Goal: Task Accomplishment & Management: Manage account settings

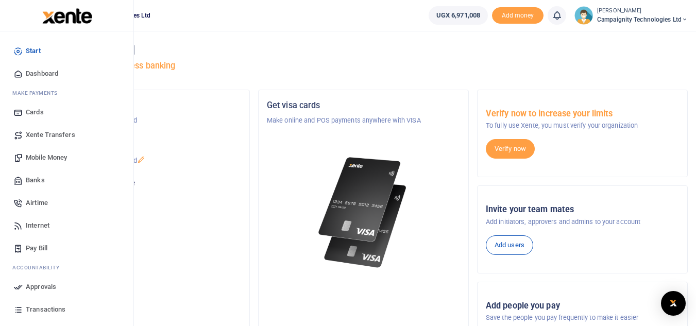
click at [52, 161] on span "Mobile Money" at bounding box center [46, 157] width 41 height 10
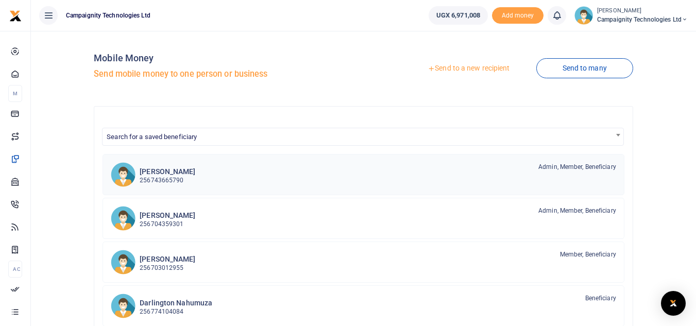
click at [172, 175] on h6 "[PERSON_NAME]" at bounding box center [168, 171] width 56 height 9
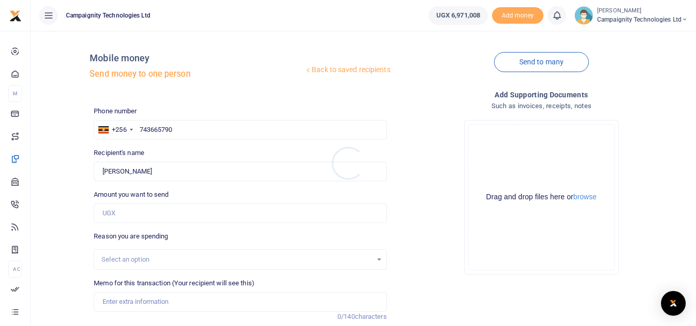
click at [170, 214] on div at bounding box center [348, 163] width 696 height 326
click at [170, 214] on input "Amount you want to send" at bounding box center [240, 213] width 292 height 20
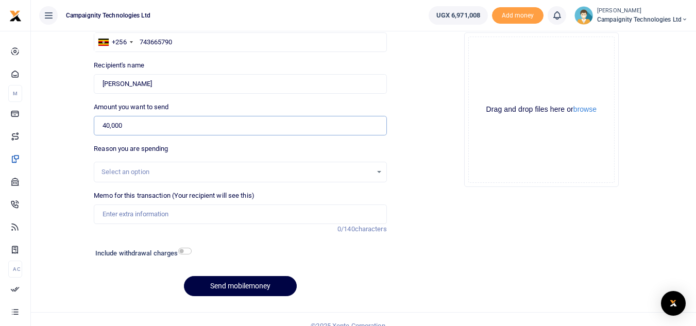
scroll to position [101, 0]
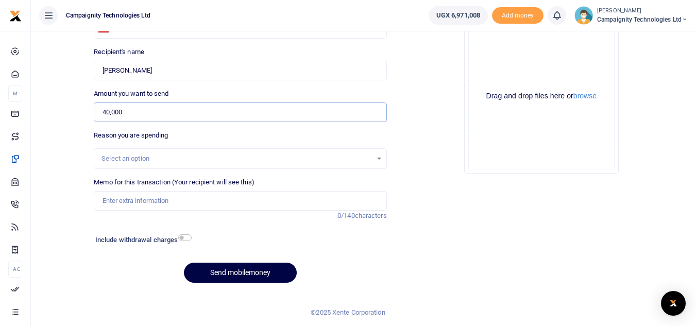
type input "40,000"
click at [238, 214] on div "Memo for this transaction (Your recipient will see this) Reason is required. 0/…" at bounding box center [240, 199] width 301 height 44
click at [228, 206] on input "Memo for this transaction (Your recipient will see this)" at bounding box center [240, 201] width 292 height 20
type input "Simon weekly facilitation"
click at [234, 276] on button "Send mobilemoney" at bounding box center [240, 273] width 113 height 20
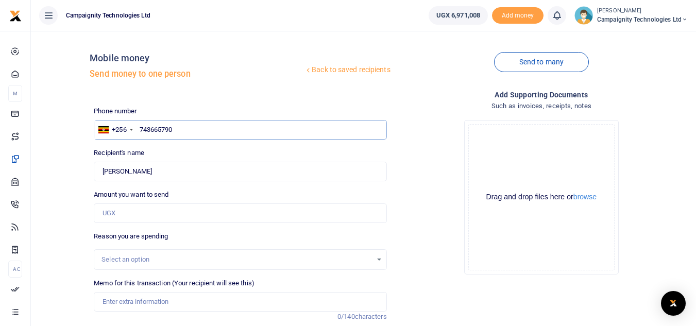
click at [201, 129] on input "743665790" at bounding box center [240, 130] width 292 height 20
type input "7"
type input "703012955"
click at [150, 216] on input "Amount you want to send" at bounding box center [240, 213] width 292 height 20
type input "50,000"
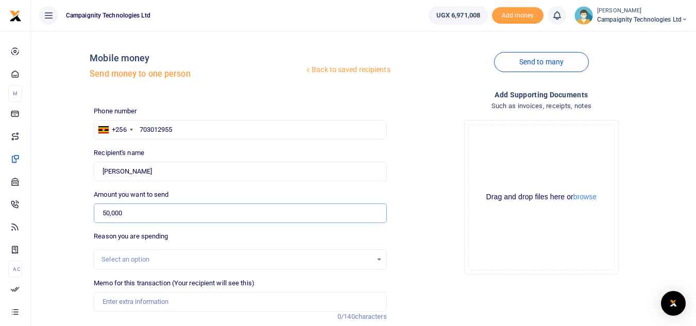
type input "[PERSON_NAME]"
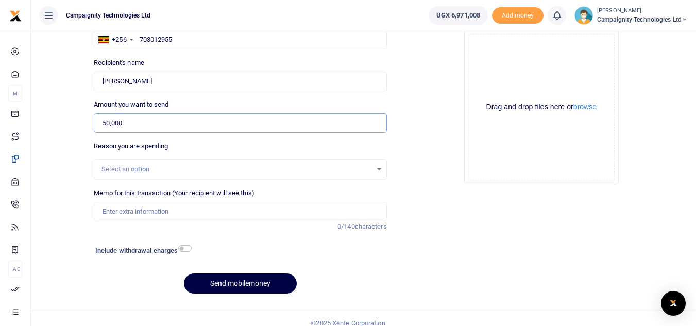
scroll to position [101, 0]
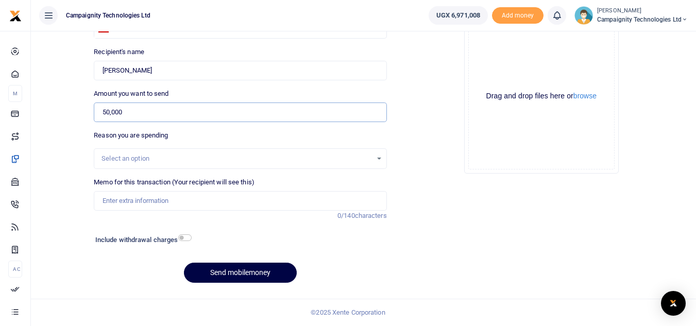
type input "50,000"
click at [250, 205] on input "Memo for this transaction (Your recipient will see this)" at bounding box center [240, 201] width 292 height 20
type input "[PERSON_NAME] weekly facilitation"
click at [242, 277] on button "Send mobilemoney" at bounding box center [240, 273] width 113 height 20
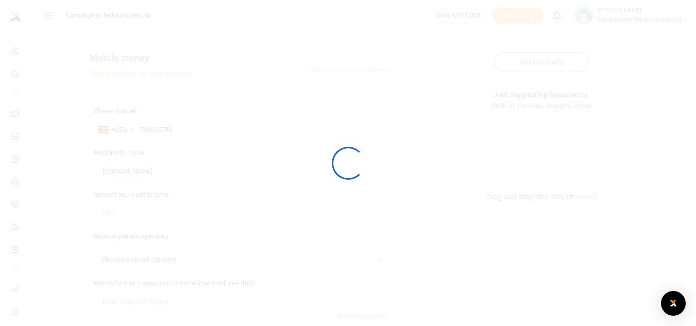
scroll to position [101, 0]
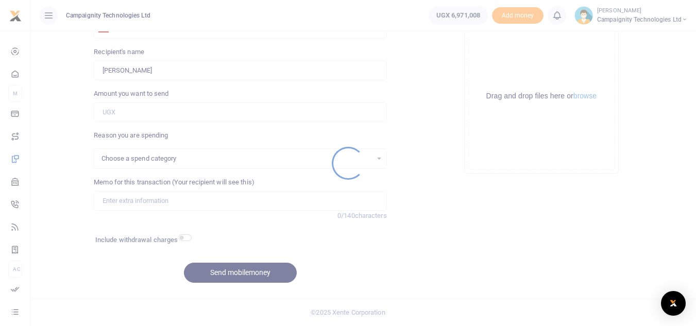
select select
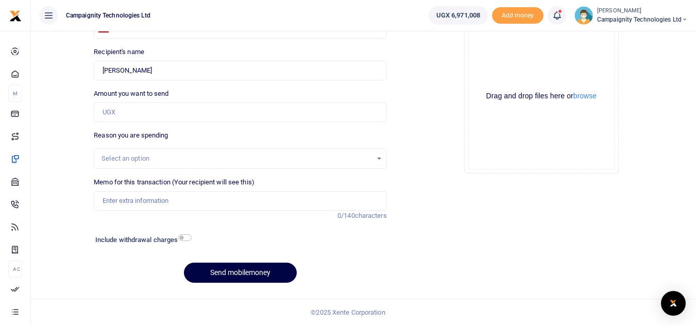
scroll to position [0, 0]
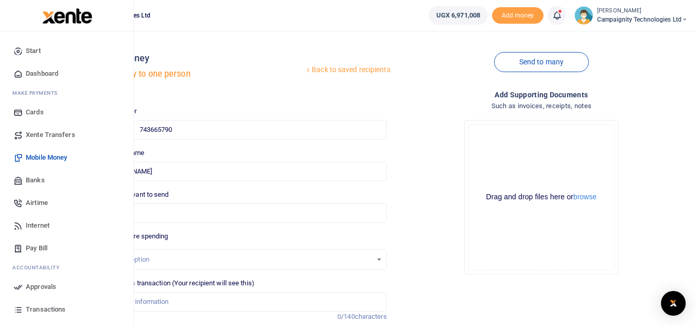
click at [32, 310] on span "Transactions" at bounding box center [46, 309] width 40 height 10
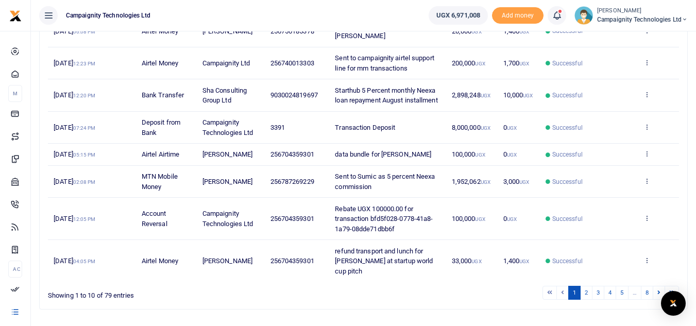
scroll to position [237, 0]
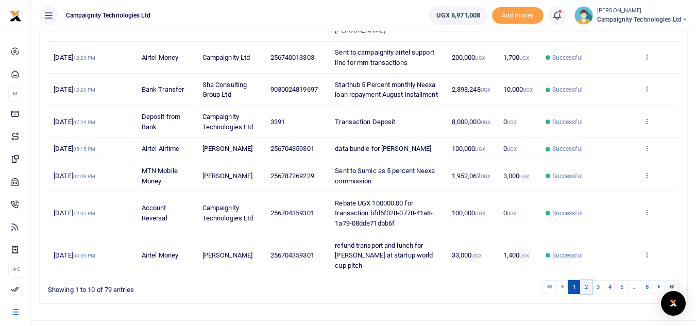
click at [587, 280] on link "2" at bounding box center [586, 287] width 12 height 14
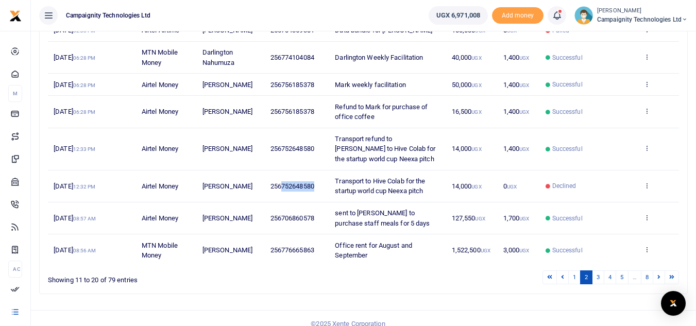
drag, startPoint x: 282, startPoint y: 177, endPoint x: 317, endPoint y: 178, distance: 34.5
click at [317, 178] on td "256752648580" at bounding box center [296, 186] width 65 height 32
copy span "752648580"
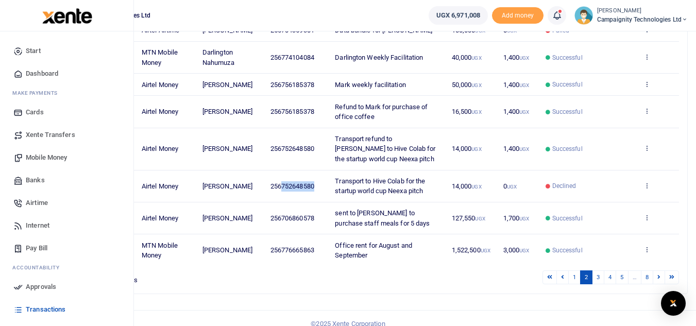
click at [49, 152] on span "Mobile Money" at bounding box center [46, 157] width 41 height 10
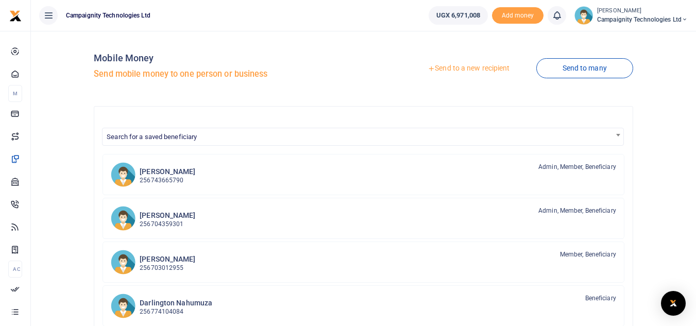
click at [452, 68] on link "Send to a new recipient" at bounding box center [468, 68] width 134 height 19
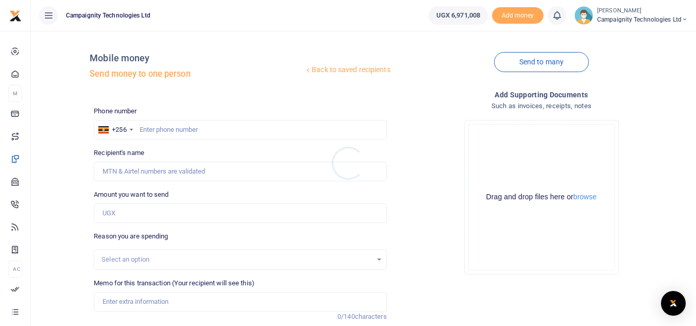
click at [229, 169] on div at bounding box center [348, 163] width 696 height 326
click at [211, 171] on input "Recipient's name" at bounding box center [240, 172] width 292 height 20
paste input "752648580"
click at [170, 214] on input "Amount you want to send" at bounding box center [240, 213] width 292 height 20
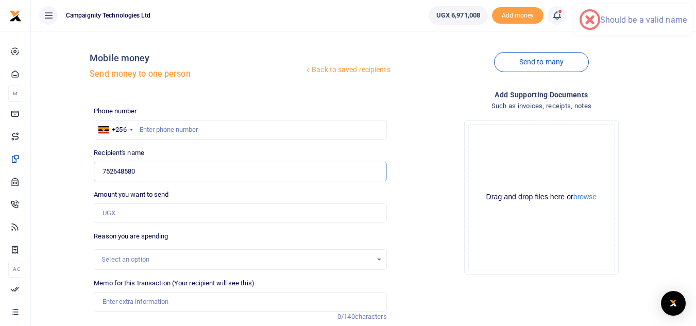
click at [137, 167] on input "752648580" at bounding box center [240, 172] width 292 height 20
type input "7"
click at [161, 126] on input "text" at bounding box center [240, 130] width 292 height 20
paste input "752648580"
type input "752648580"
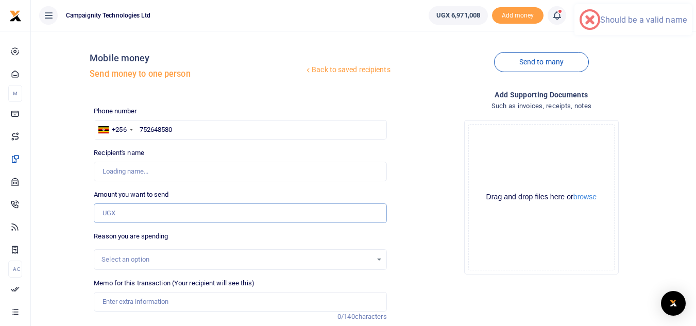
click at [119, 212] on input "Amount you want to send" at bounding box center [240, 213] width 292 height 20
type input "50,000"
type input "Bachwa Samuels"
type input "50,000"
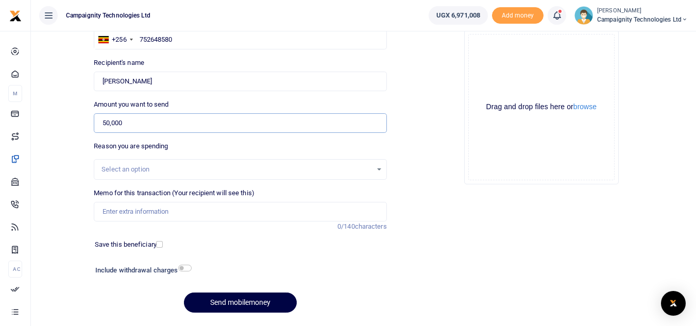
scroll to position [105, 0]
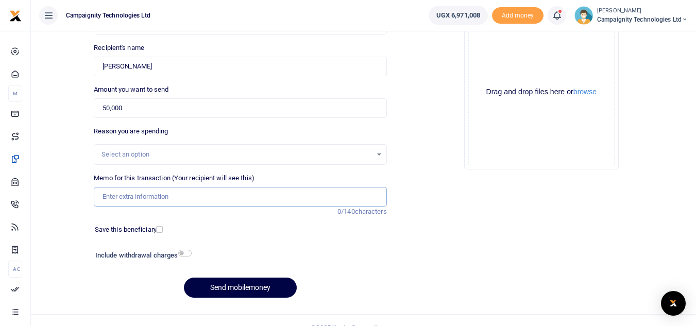
click at [203, 196] on input "Memo for this transaction (Your recipient will see this)" at bounding box center [240, 197] width 292 height 20
type input "Ronnie Weekly Facilitation"
click at [267, 288] on button "Send mobilemoney" at bounding box center [240, 288] width 113 height 20
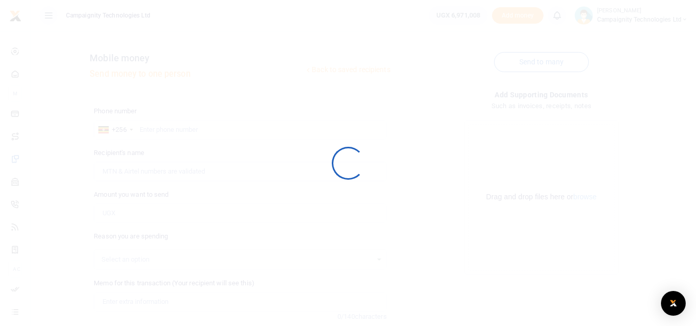
scroll to position [105, 0]
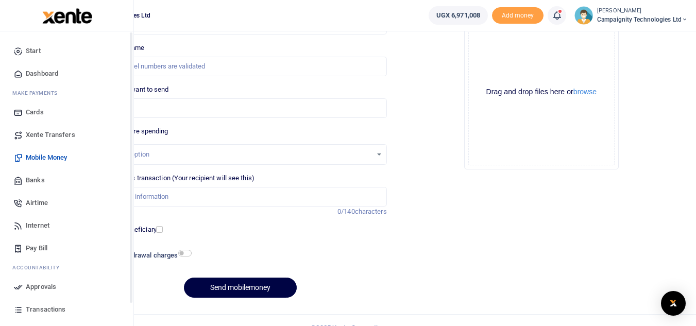
click at [36, 306] on span "Transactions" at bounding box center [46, 309] width 40 height 10
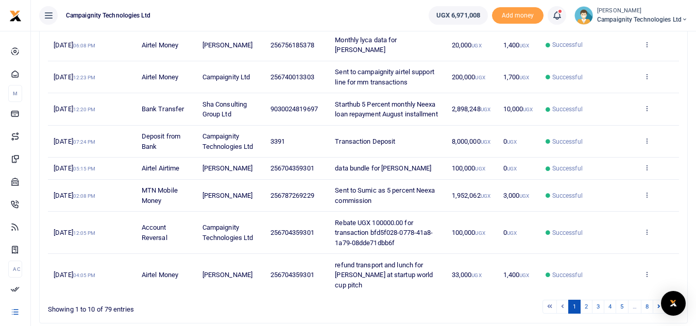
scroll to position [220, 0]
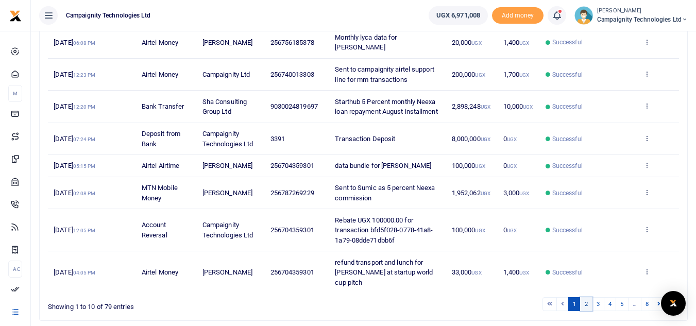
click at [587, 297] on link "2" at bounding box center [586, 304] width 12 height 14
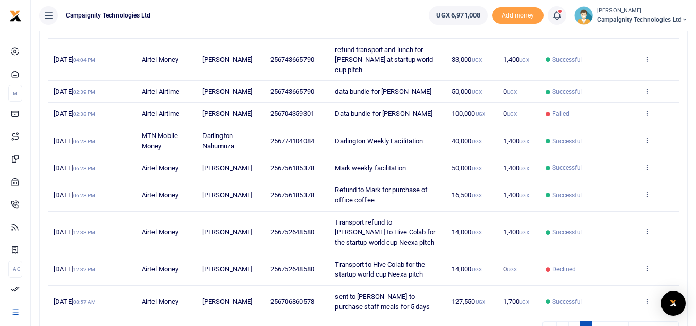
scroll to position [234, 0]
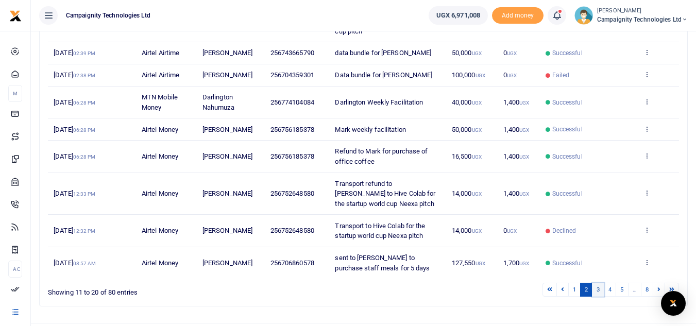
click at [599, 283] on link "3" at bounding box center [598, 290] width 12 height 14
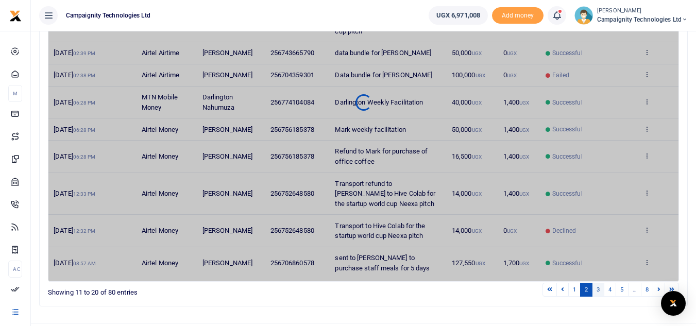
scroll to position [218, 0]
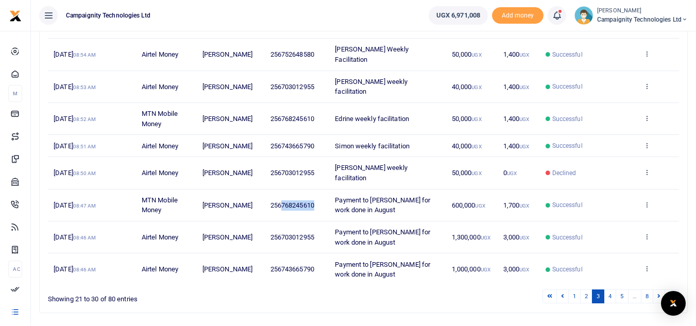
drag, startPoint x: 282, startPoint y: 174, endPoint x: 316, endPoint y: 178, distance: 34.2
click at [314, 201] on span "256768245610" at bounding box center [292, 205] width 44 height 8
copy span "768245610"
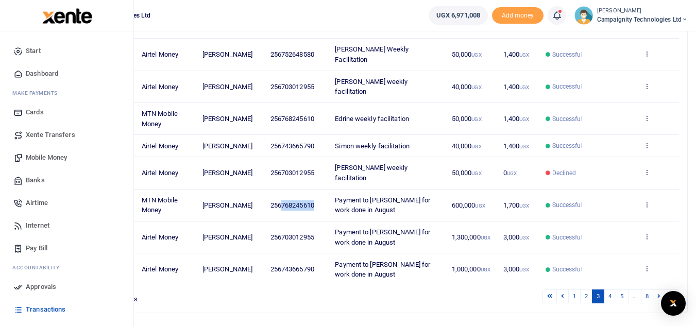
click at [40, 162] on span "Mobile Money" at bounding box center [46, 157] width 41 height 10
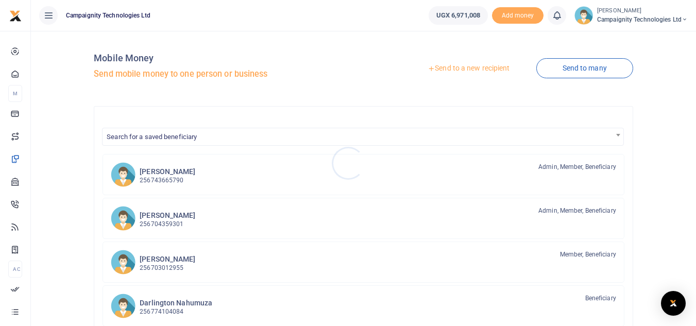
click at [455, 68] on div at bounding box center [348, 163] width 696 height 326
click at [455, 68] on link "Send to a new recipient" at bounding box center [468, 68] width 134 height 19
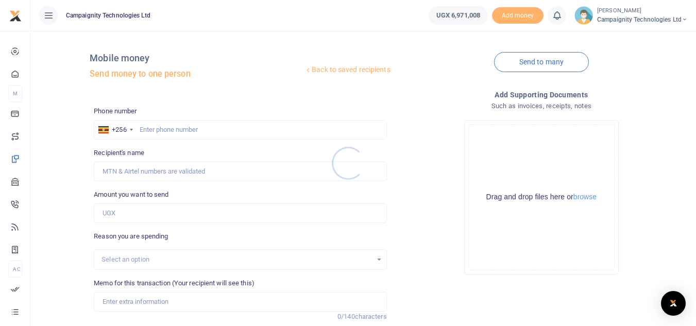
click at [244, 123] on div at bounding box center [348, 163] width 696 height 326
click at [203, 129] on input "text" at bounding box center [240, 130] width 292 height 20
paste input "768245610"
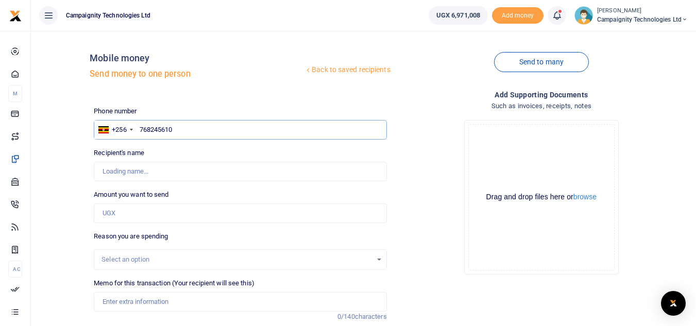
type input "768245610"
click at [133, 217] on input "Amount you want to send" at bounding box center [240, 213] width 292 height 20
type input "Edrine Tasiwuka"
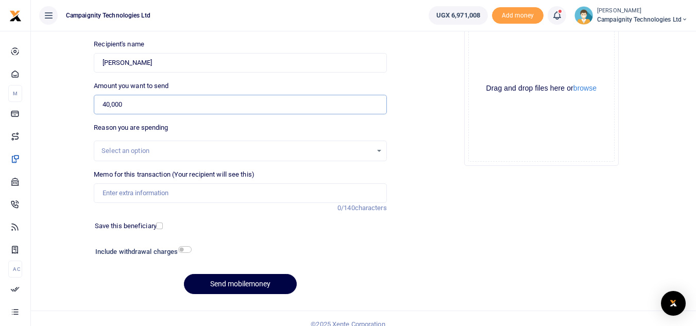
scroll to position [120, 0]
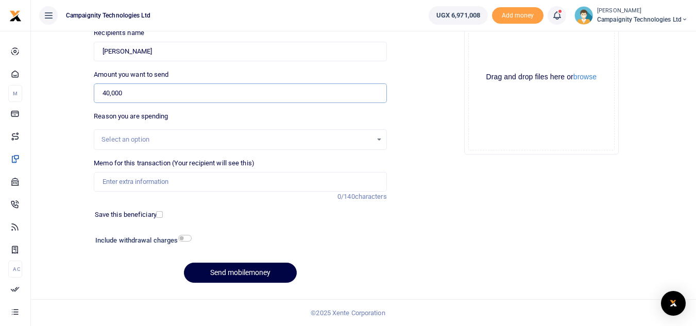
type input "40,000"
click at [255, 180] on input "Memo for this transaction (Your recipient will see this)" at bounding box center [240, 182] width 292 height 20
type input "Edrine weekly facilitation"
click at [266, 270] on button "Send mobilemoney" at bounding box center [240, 273] width 113 height 20
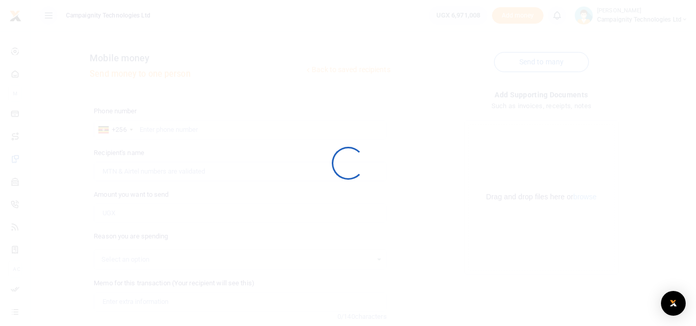
scroll to position [120, 0]
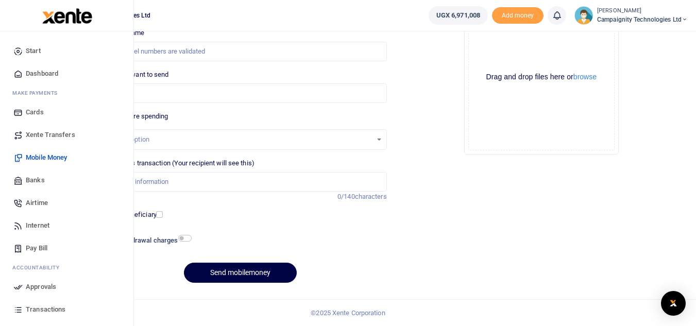
click at [36, 307] on span "Transactions" at bounding box center [46, 309] width 40 height 10
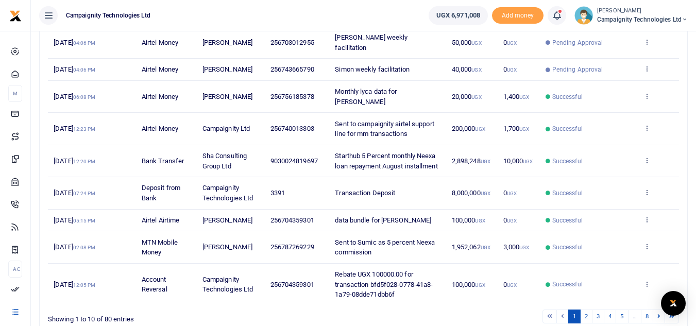
scroll to position [221, 0]
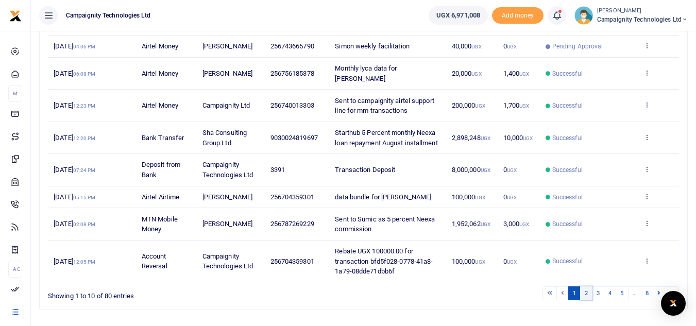
click at [588, 286] on link "2" at bounding box center [586, 293] width 12 height 14
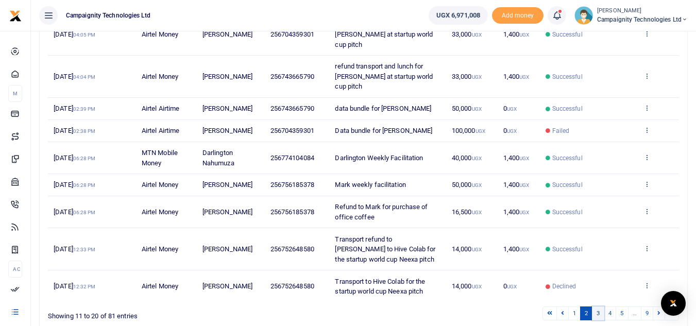
click at [597, 306] on link "3" at bounding box center [598, 313] width 12 height 14
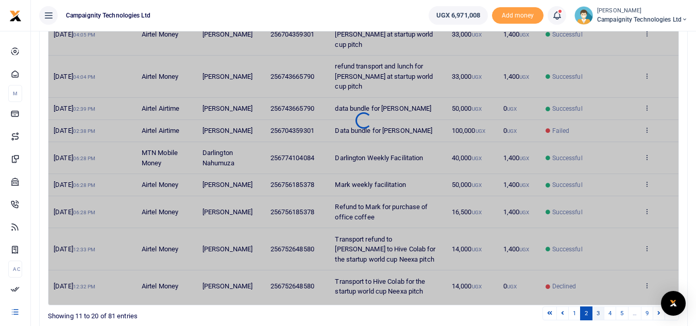
scroll to position [218, 0]
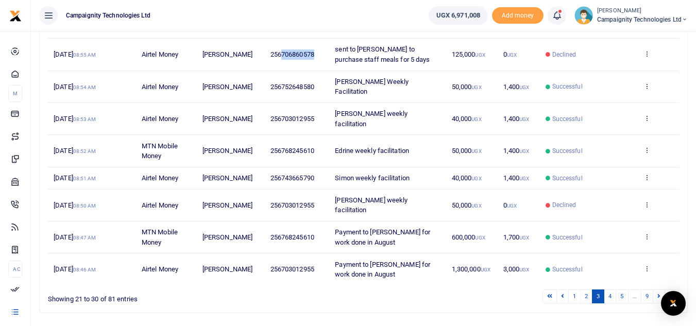
drag, startPoint x: 282, startPoint y: 53, endPoint x: 316, endPoint y: 58, distance: 34.4
click at [314, 58] on span "256706860578" at bounding box center [292, 54] width 44 height 8
copy span "706860578"
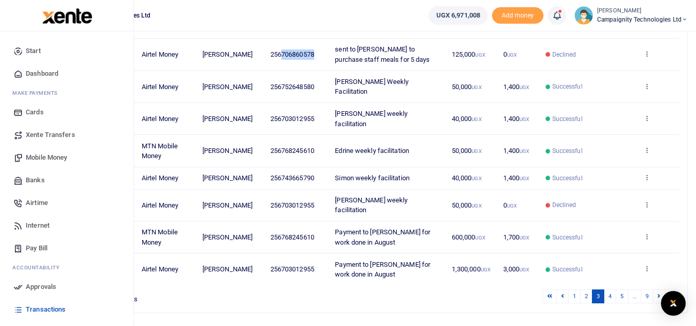
click at [49, 157] on span "Mobile Money" at bounding box center [46, 157] width 41 height 10
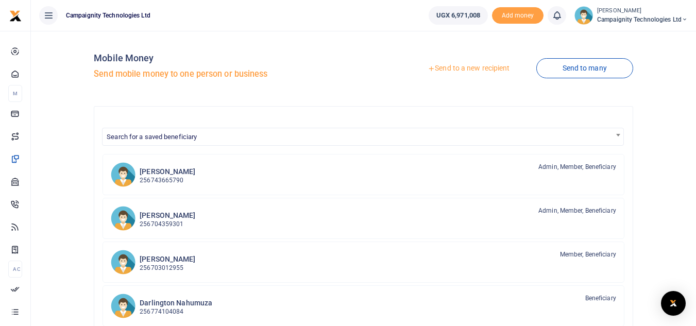
click at [451, 70] on link "Send to a new recipient" at bounding box center [468, 68] width 134 height 19
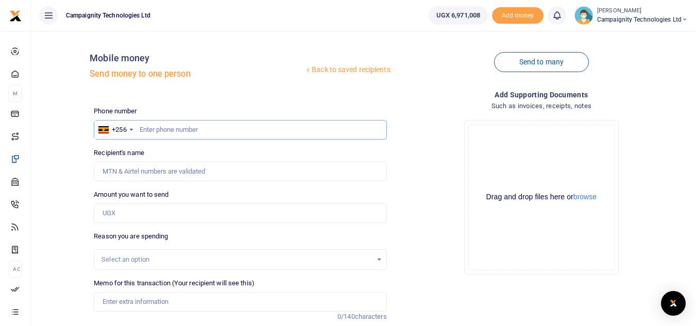
drag, startPoint x: 235, startPoint y: 138, endPoint x: 223, endPoint y: 131, distance: 13.4
click at [223, 131] on input "text" at bounding box center [240, 130] width 292 height 20
paste input "706860578"
type input "706860578"
click at [143, 218] on input "Amount you want to send" at bounding box center [240, 213] width 292 height 20
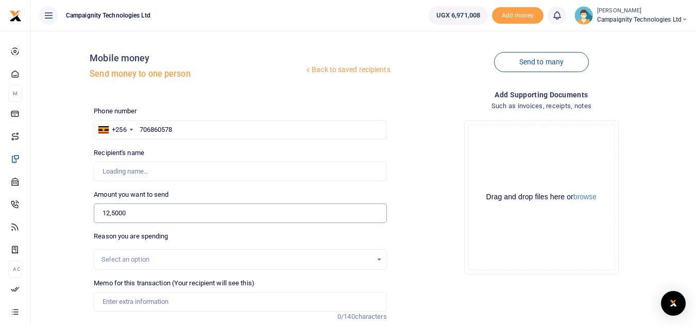
type input "125,000"
type input "Moses Lubinga"
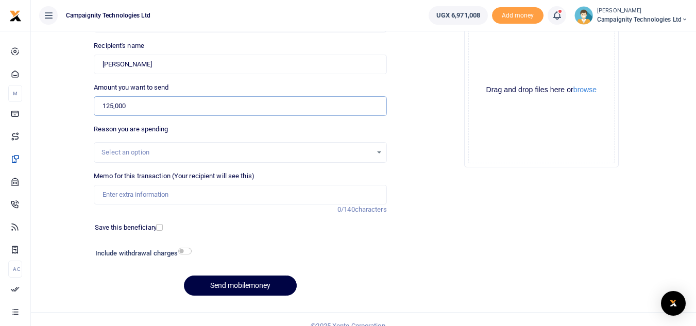
scroll to position [109, 0]
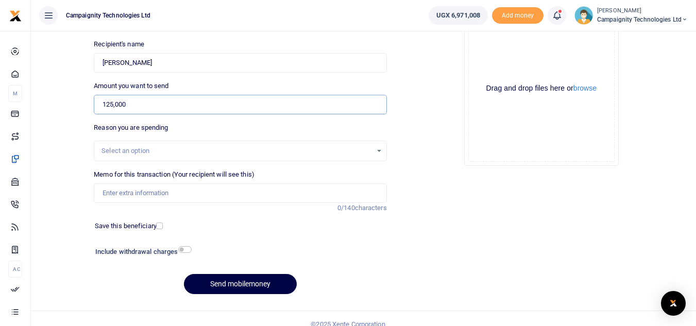
type input "125,000"
click at [210, 188] on input "Memo for this transaction (Your recipient will see this)" at bounding box center [240, 193] width 292 height 20
click at [234, 194] on input "sent to Sharon to purchase staff meals for 4 days" at bounding box center [240, 193] width 292 height 20
type input "sent to Sharon to purchase staff meals for 5 days"
click at [183, 252] on input "checkbox" at bounding box center [184, 249] width 13 height 7
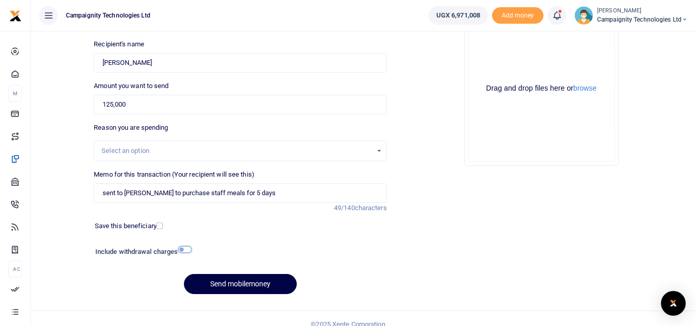
checkbox input "true"
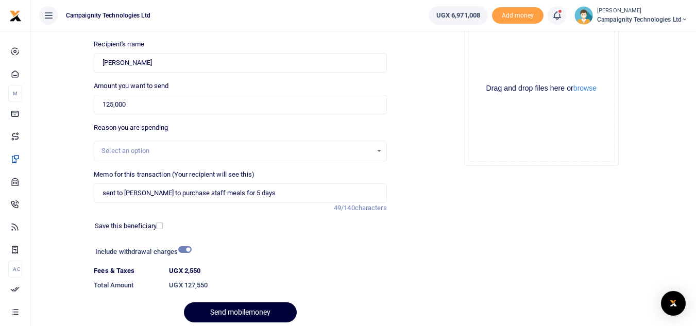
click at [257, 315] on button "Send mobilemoney" at bounding box center [240, 312] width 113 height 20
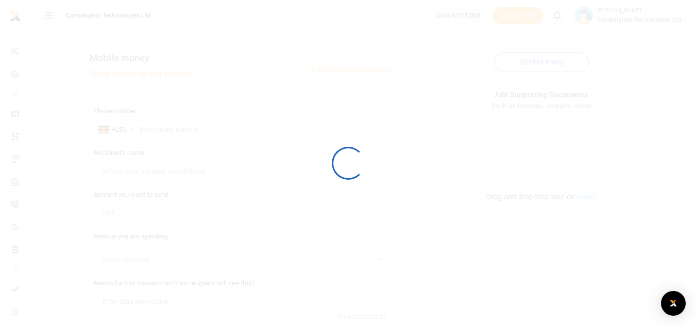
scroll to position [108, 0]
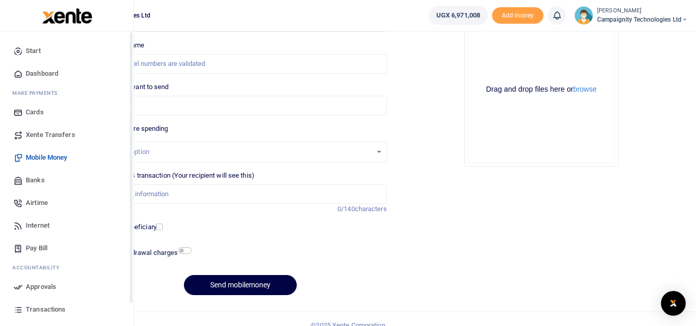
click at [35, 287] on span "Approvals" at bounding box center [41, 287] width 30 height 10
click at [50, 308] on span "Transactions" at bounding box center [46, 309] width 40 height 10
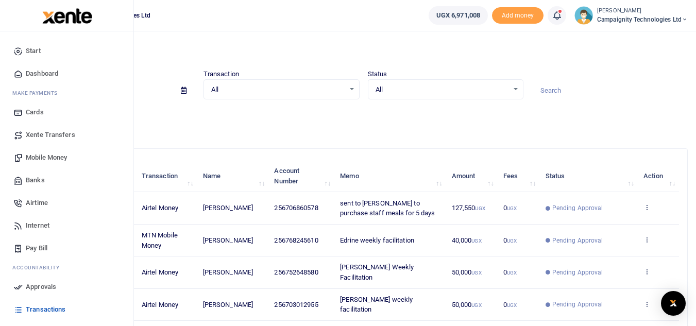
click at [37, 290] on span "Approvals" at bounding box center [41, 287] width 30 height 10
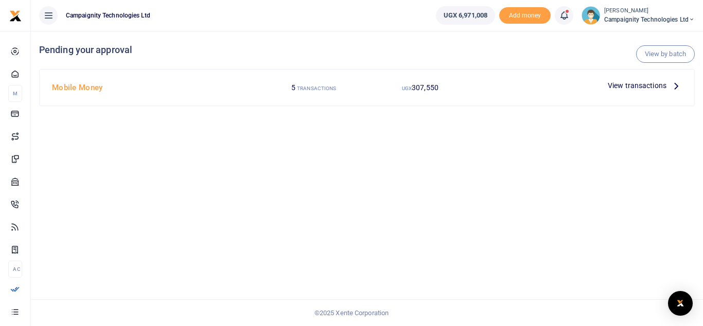
click at [632, 87] on span "View transactions" at bounding box center [637, 85] width 59 height 11
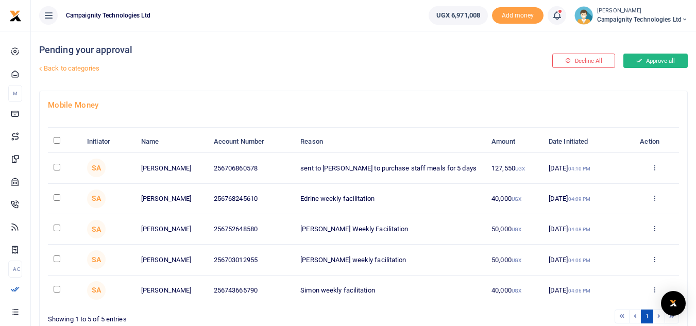
click at [644, 61] on button "Approve all" at bounding box center [655, 61] width 64 height 14
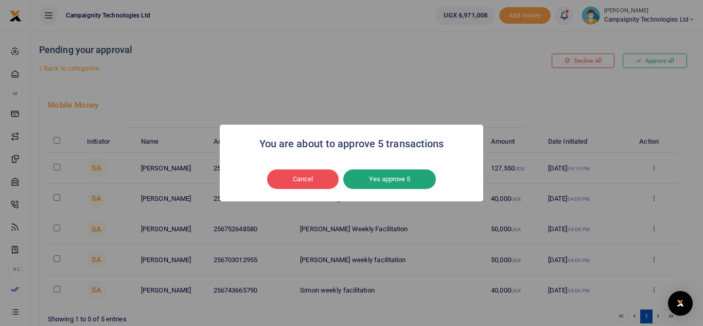
click at [404, 180] on button "Yes approve 5" at bounding box center [389, 179] width 93 height 20
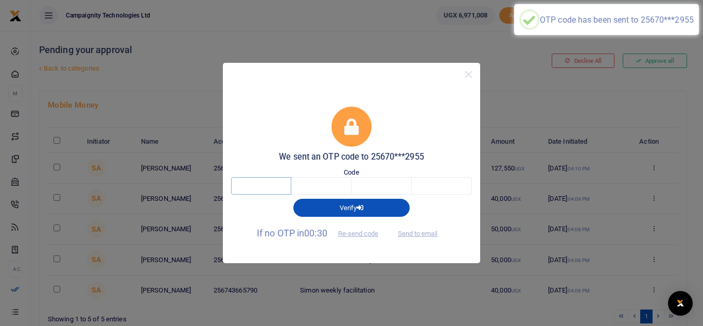
click at [265, 187] on input "text" at bounding box center [261, 186] width 60 height 18
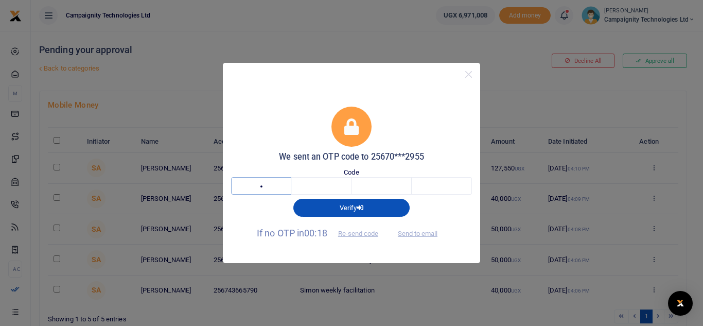
type input "1"
type input "8"
type input "0"
